Goal: Task Accomplishment & Management: Manage account settings

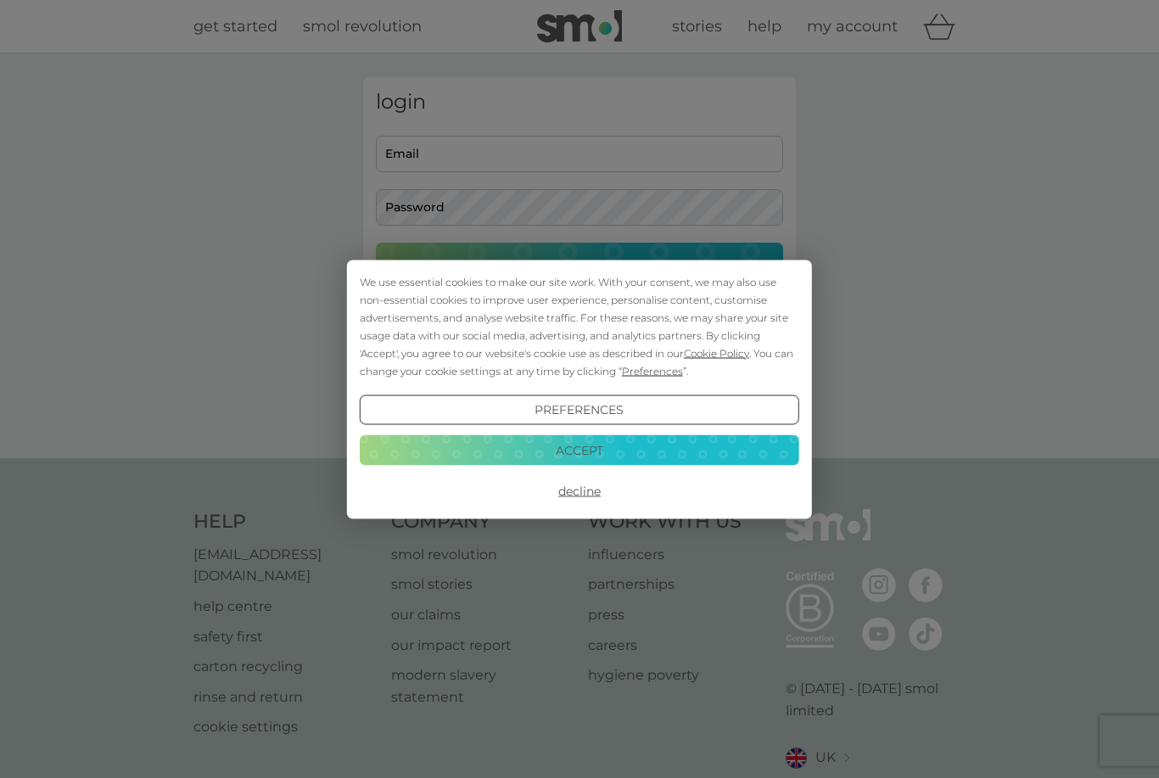
click at [586, 499] on button "Decline" at bounding box center [579, 491] width 439 height 31
click at [589, 495] on button "Decline" at bounding box center [579, 491] width 439 height 31
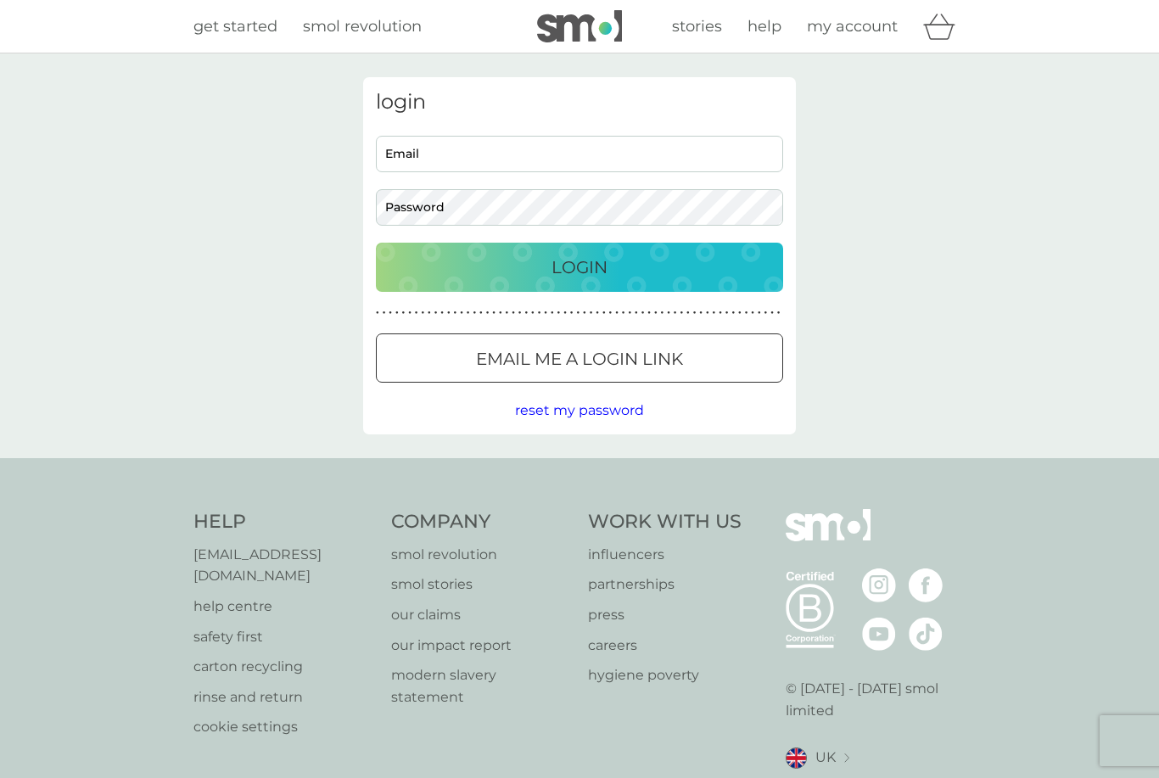
click at [497, 116] on div "login Email Password Login ● ● ● ● ● ● ● ● ● ● ● ● ● ● ● ● ● ● ● ● ● ● ● ● ● ● …" at bounding box center [579, 255] width 433 height 357
click at [500, 156] on input "Email" at bounding box center [579, 154] width 407 height 36
type input "kathleengibson@hotmail.com"
click at [579, 266] on button "Login" at bounding box center [579, 267] width 407 height 49
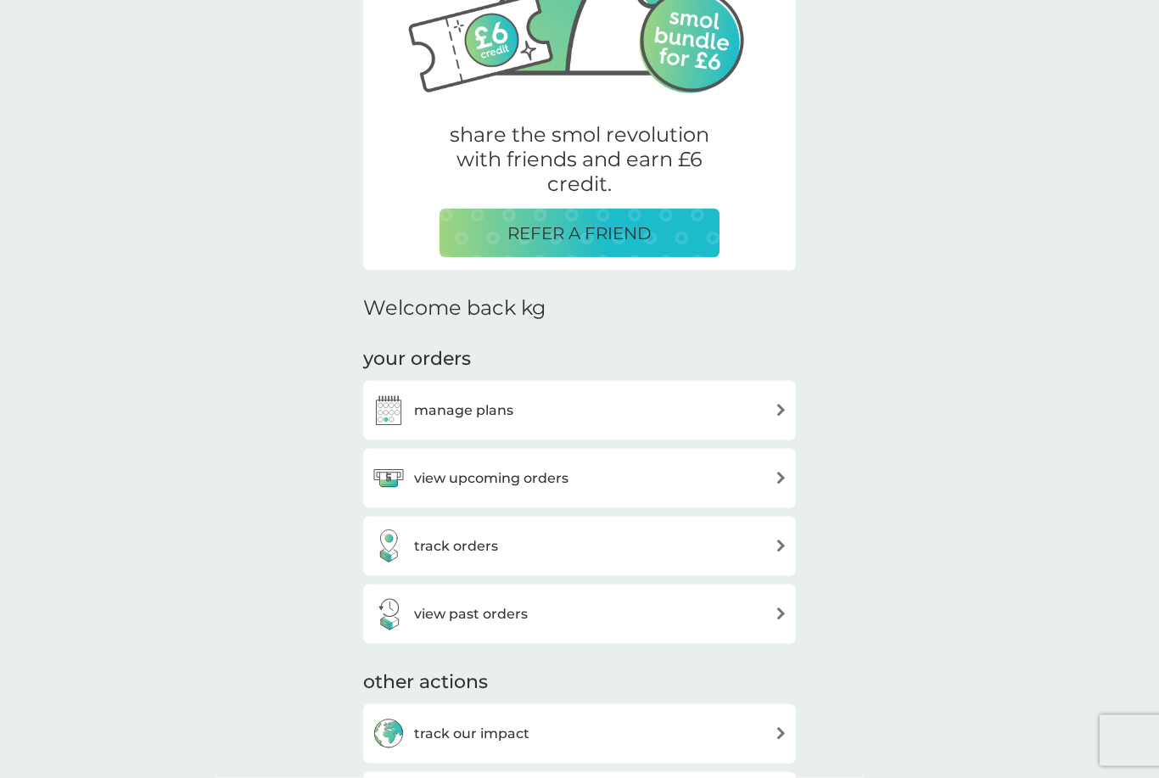
scroll to position [226, 0]
click at [511, 409] on h3 "manage plans" at bounding box center [463, 411] width 99 height 22
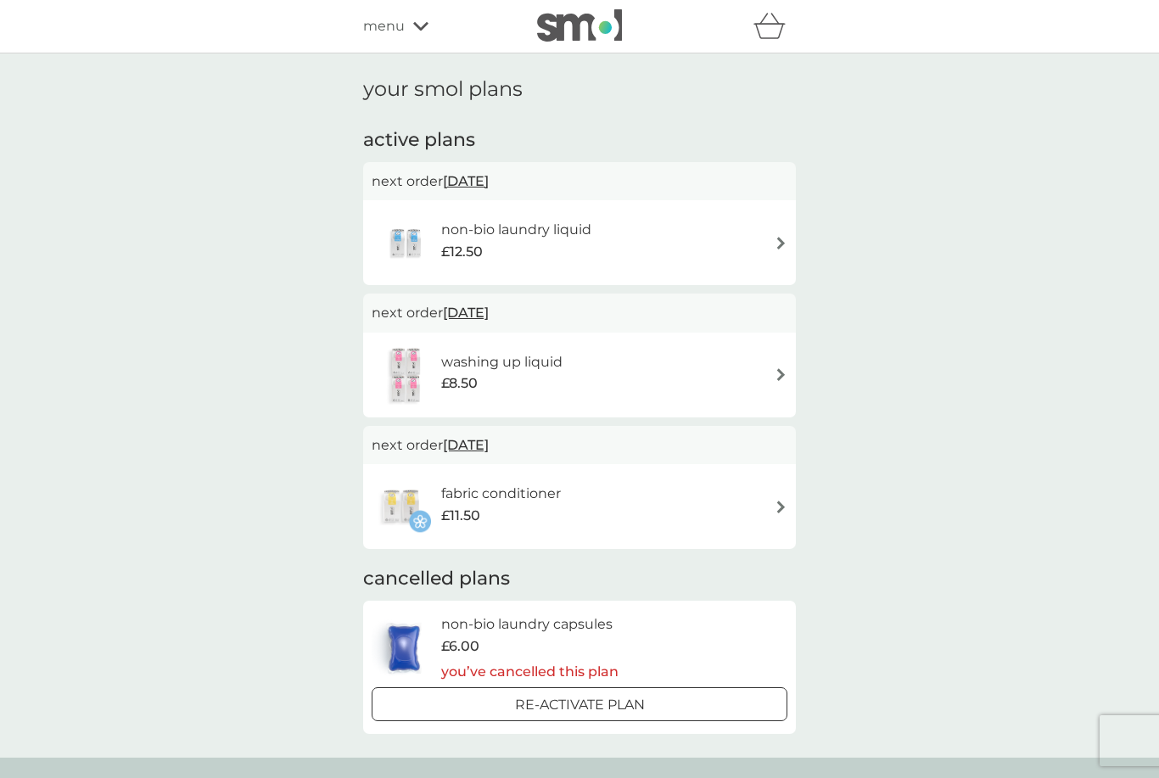
click at [584, 237] on h6 "non-bio laundry liquid" at bounding box center [516, 230] width 150 height 22
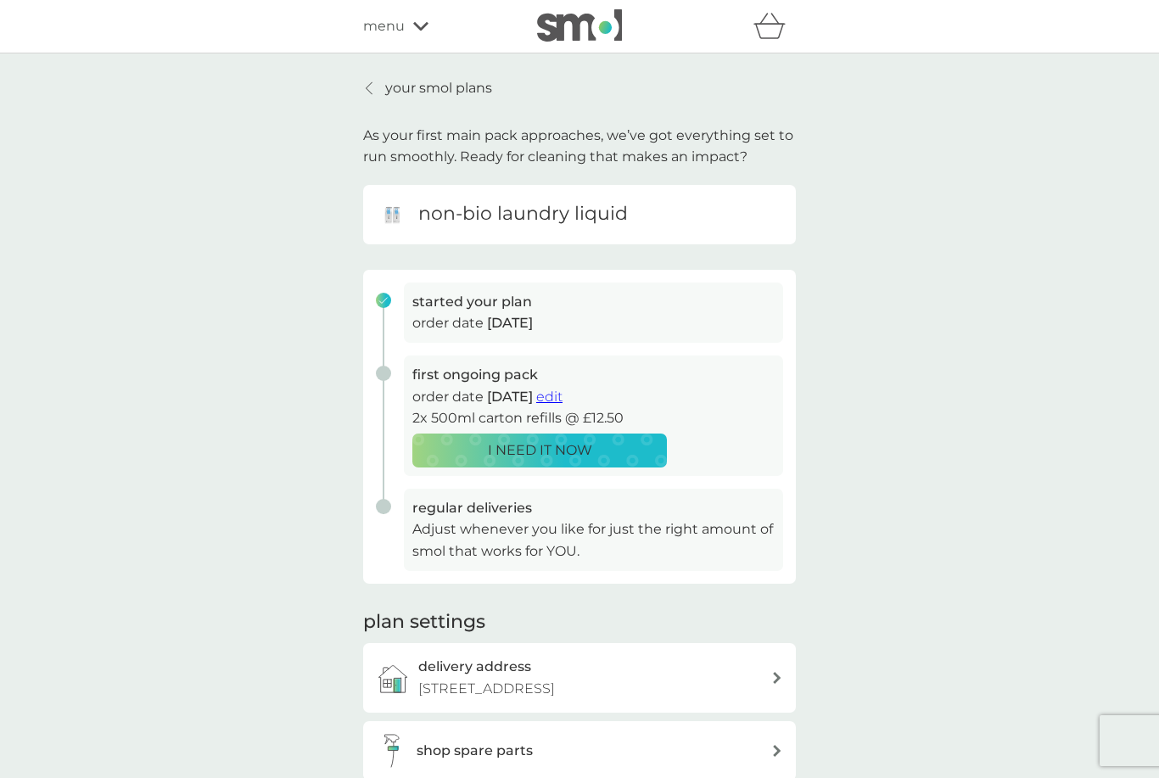
click at [468, 89] on p "your smol plans" at bounding box center [438, 88] width 107 height 22
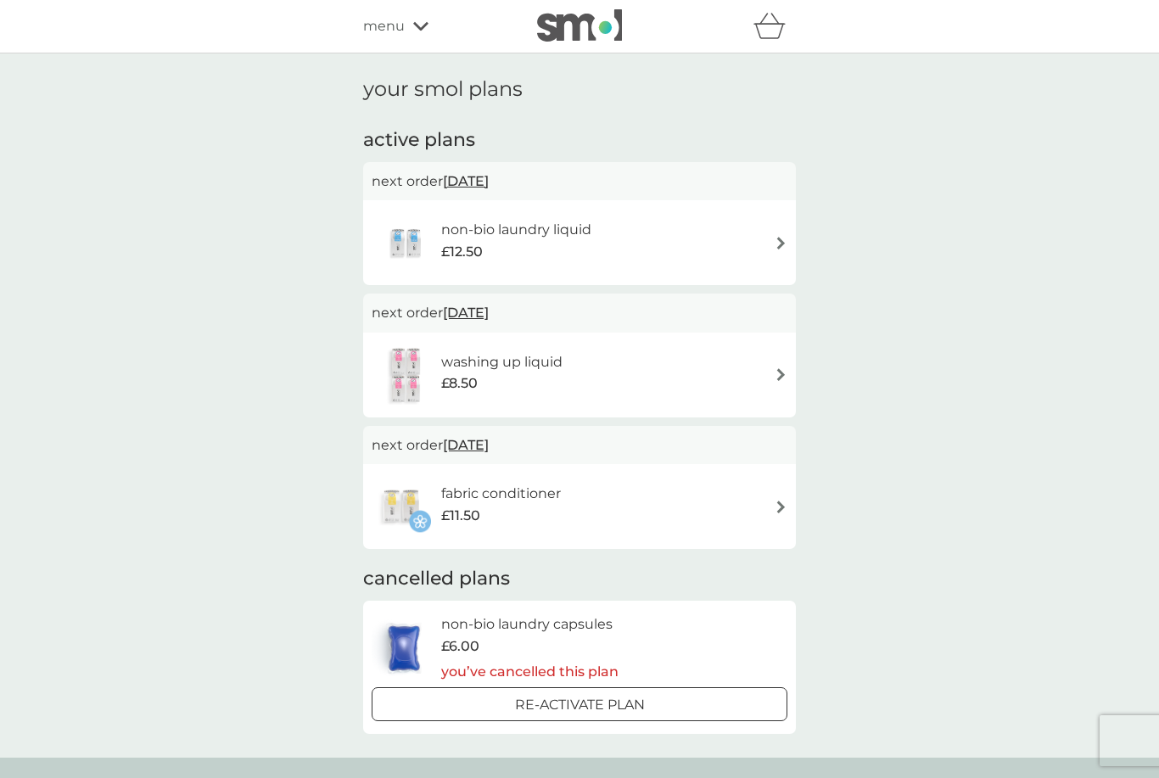
click at [421, 236] on img at bounding box center [407, 242] width 70 height 59
